Goal: Check status: Check status

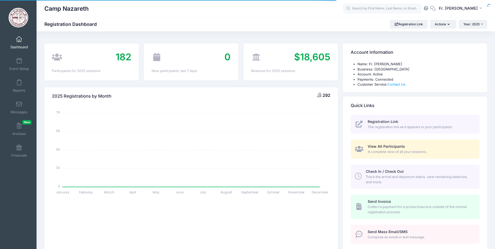
select select
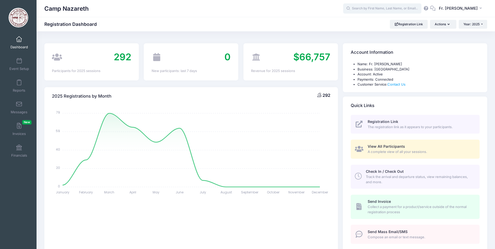
click at [363, 11] on input "text" at bounding box center [382, 8] width 78 height 10
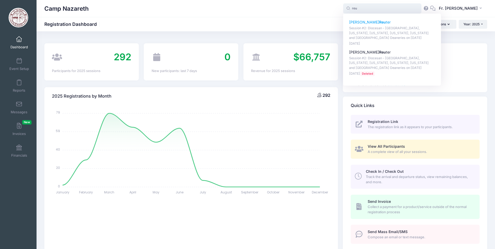
click at [363, 21] on p "Nicholas Reu ter" at bounding box center [392, 22] width 86 height 5
type input "Nicholas Reuter (Session #2: Diocesan - New England, New York, New Jersey, Conn…"
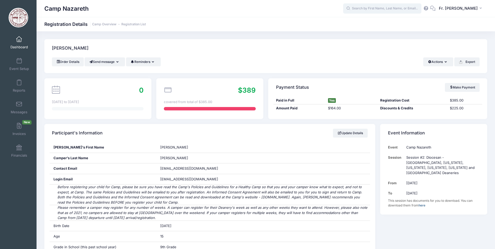
click at [369, 7] on input "text" at bounding box center [382, 8] width 78 height 10
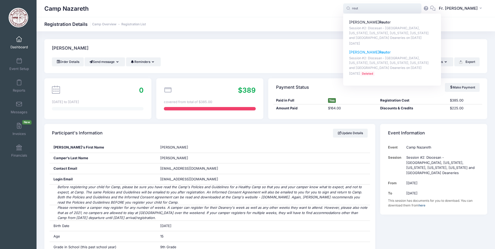
click at [359, 50] on p "[PERSON_NAME] er" at bounding box center [392, 52] width 86 height 5
type input "[PERSON_NAME] (Session #2: Diocesan - [GEOGRAPHIC_DATA], [US_STATE], [US_STATE]…"
